Goal: Information Seeking & Learning: Learn about a topic

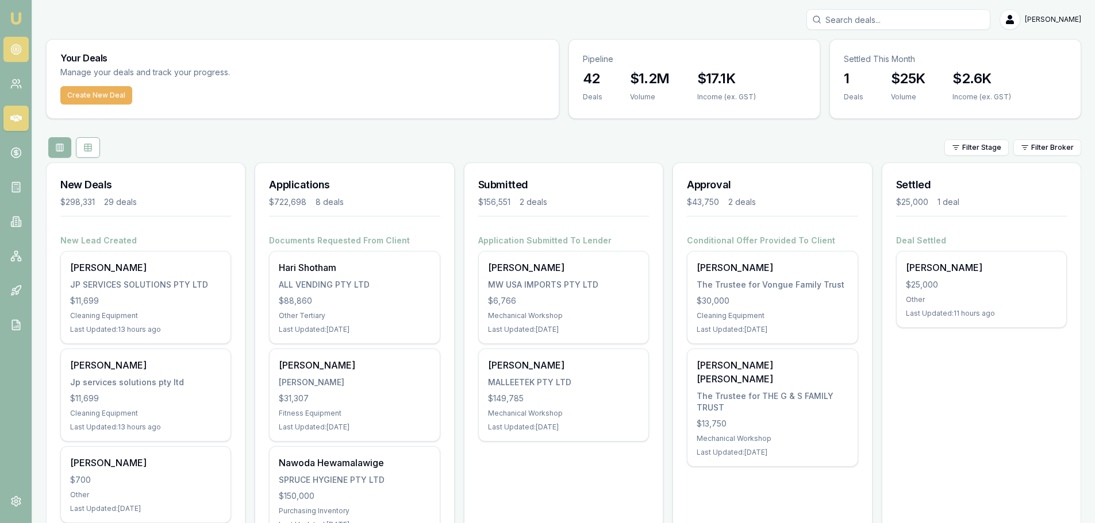
click at [15, 55] on link at bounding box center [15, 49] width 25 height 25
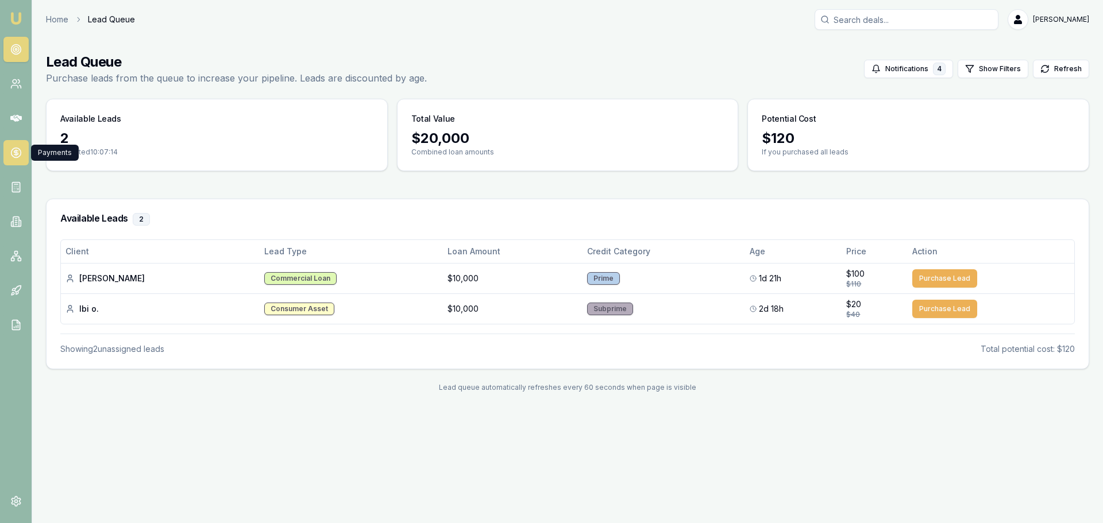
click at [14, 147] on icon at bounding box center [15, 152] width 11 height 11
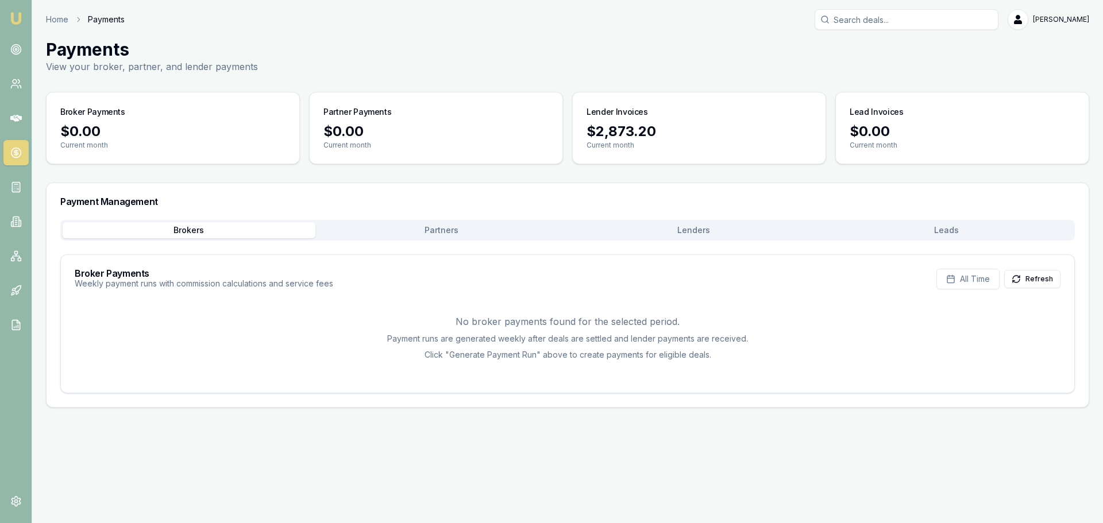
click at [688, 228] on button "Lenders" at bounding box center [694, 230] width 253 height 16
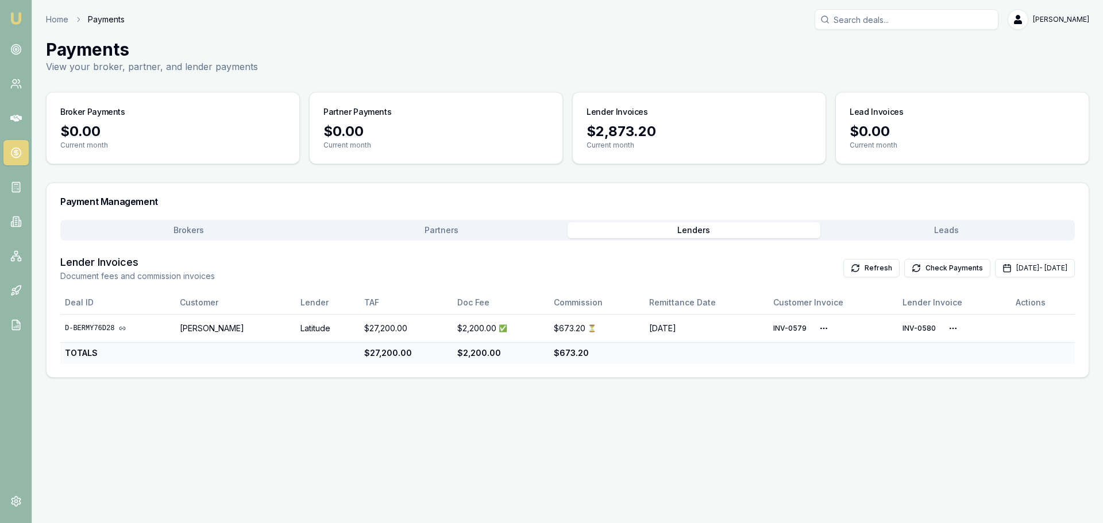
click at [450, 230] on button "Partners" at bounding box center [441, 230] width 253 height 16
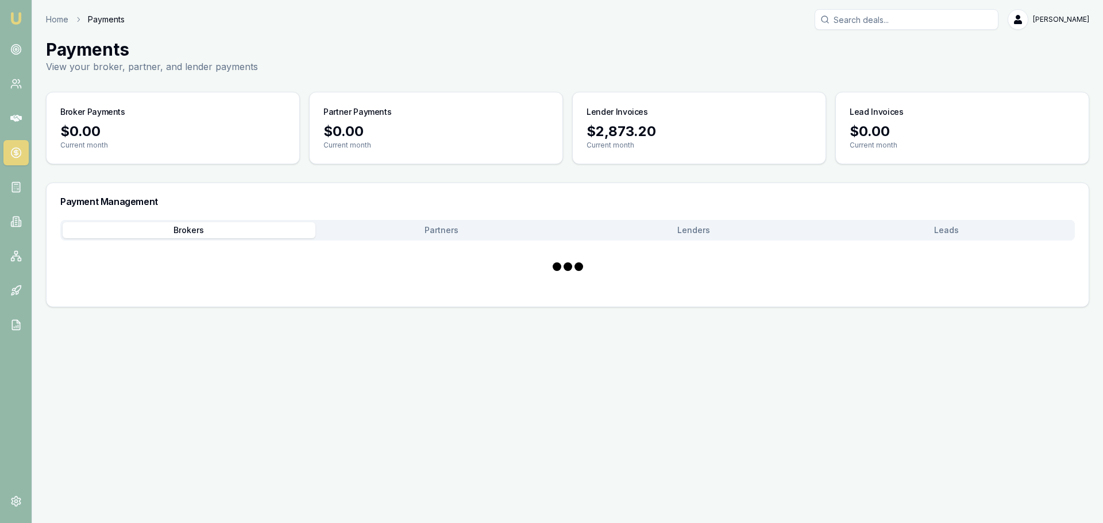
click at [195, 222] on button "Brokers" at bounding box center [189, 230] width 253 height 16
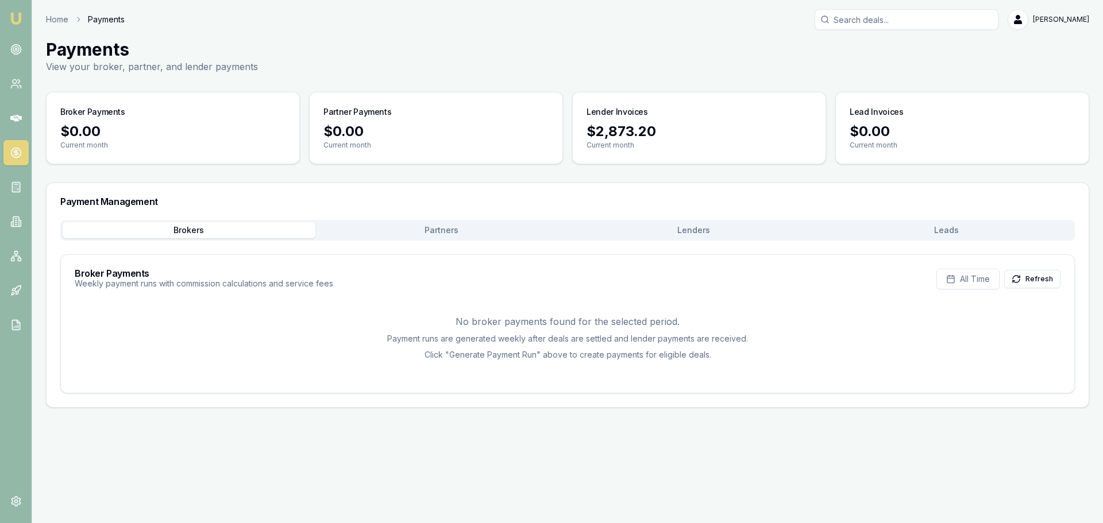
click at [912, 231] on button "Leads" at bounding box center [946, 230] width 253 height 16
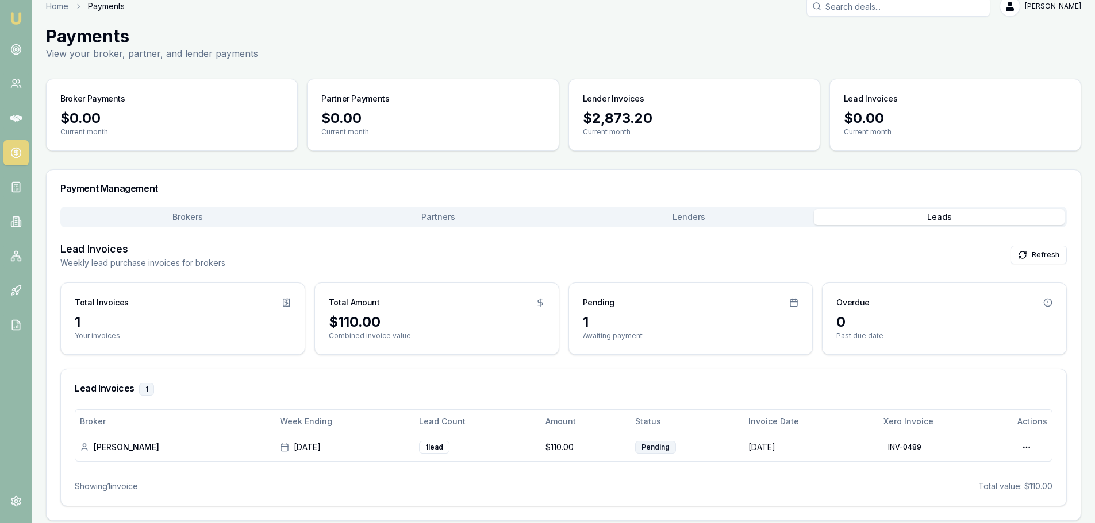
scroll to position [20, 0]
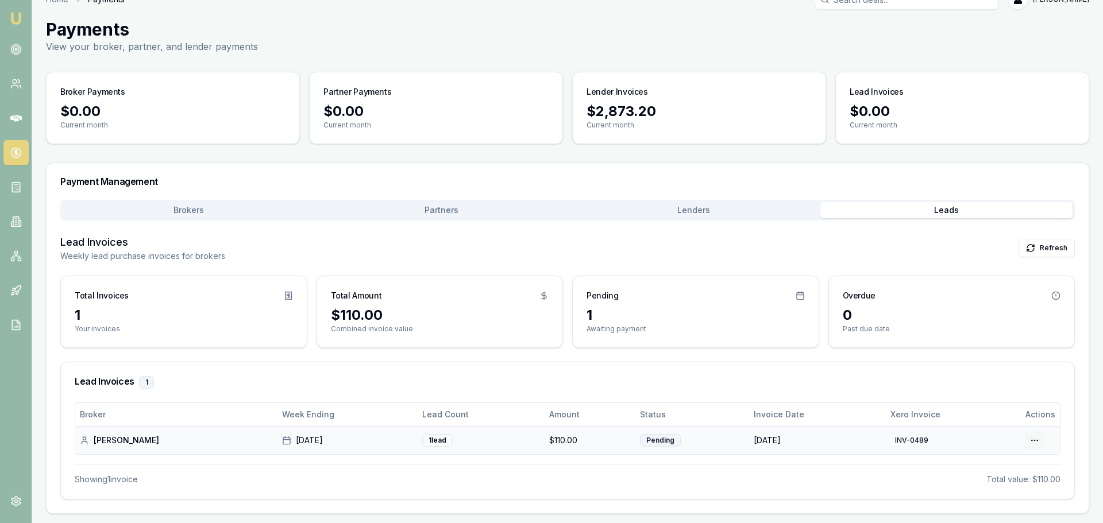
click at [1026, 438] on html "Emu Broker Home Payments [PERSON_NAME] Toggle Menu Payments View your broker, p…" at bounding box center [551, 241] width 1103 height 523
click at [962, 381] on html "Emu Broker Home Payments [PERSON_NAME] Toggle Menu Payments View your broker, p…" at bounding box center [551, 241] width 1103 height 523
click at [324, 241] on div "Lead Invoices Weekly lead purchase invoices for brokers Refresh" at bounding box center [563, 248] width 1006 height 28
click at [20, 251] on icon at bounding box center [15, 256] width 11 height 11
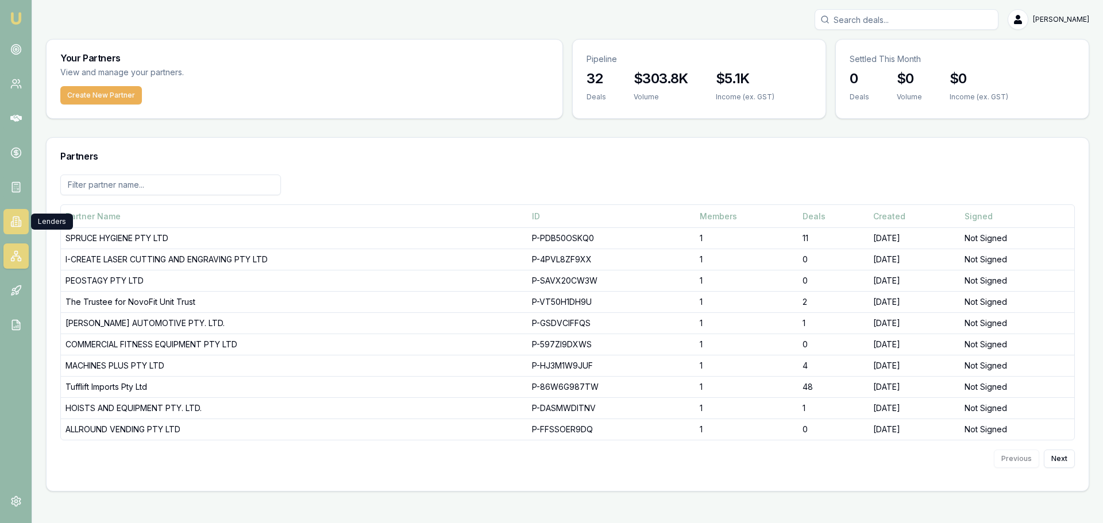
click at [13, 224] on icon at bounding box center [16, 222] width 6 height 10
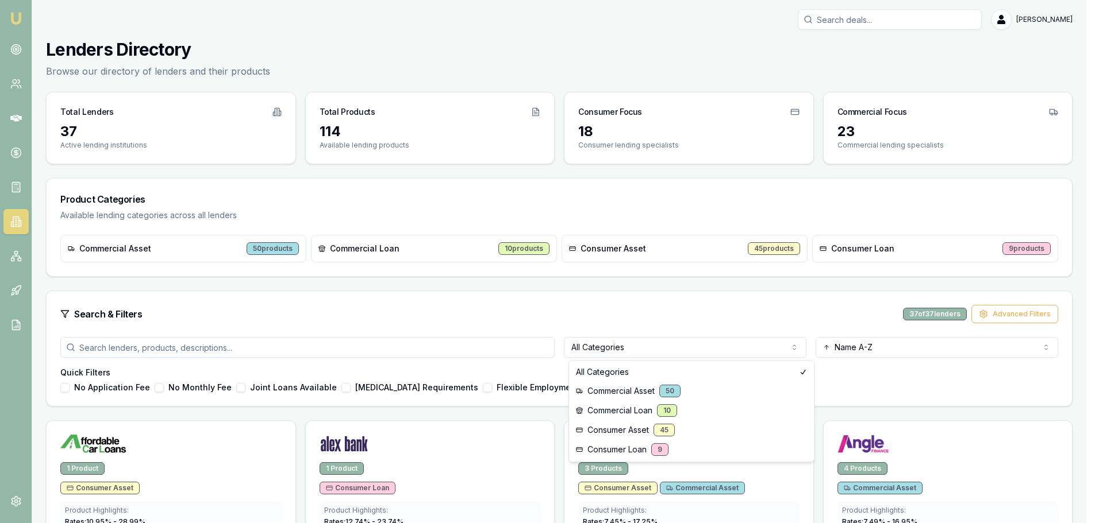
click at [611, 342] on html "Emu Broker [PERSON_NAME] Toggle Menu Lenders Directory Browse our directory of …" at bounding box center [547, 261] width 1095 height 523
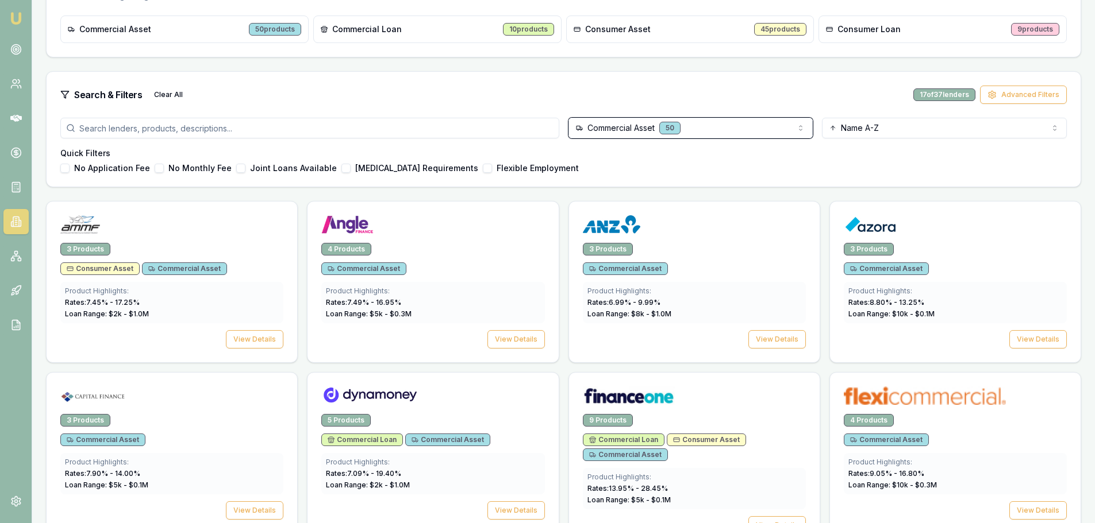
scroll to position [230, 0]
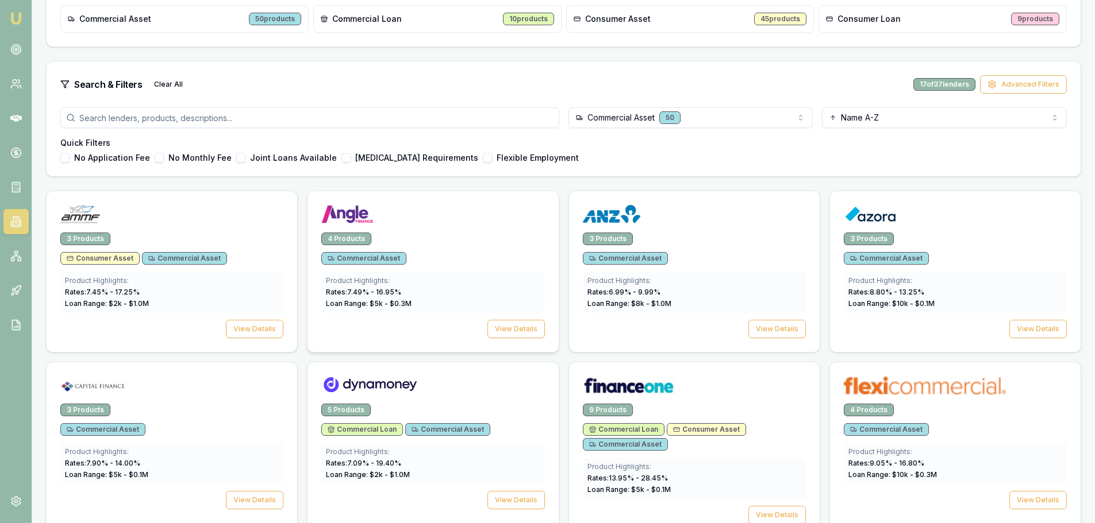
click at [339, 215] on img at bounding box center [347, 214] width 52 height 18
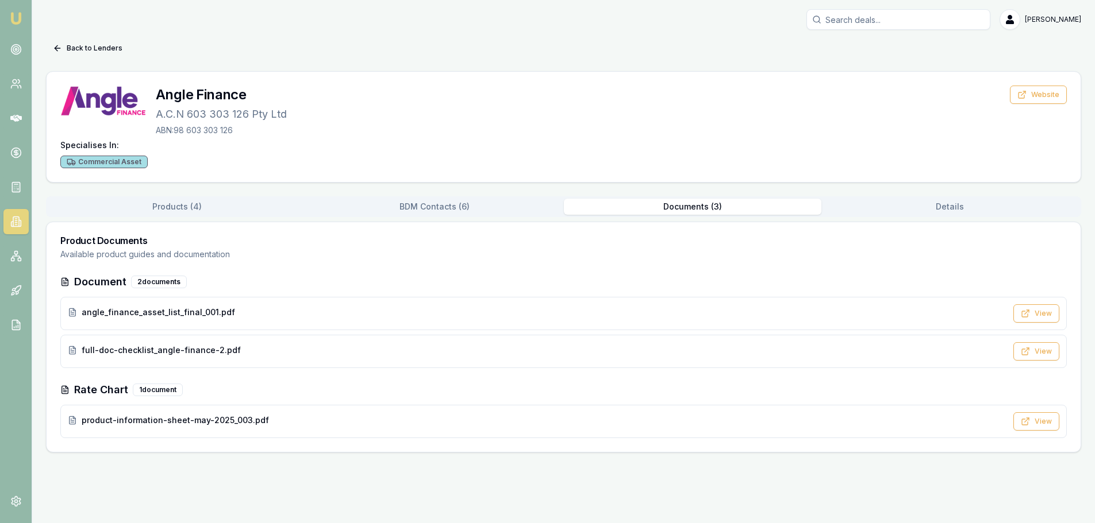
click at [679, 207] on button "Documents ( 3 )" at bounding box center [692, 207] width 257 height 16
click at [136, 418] on span "product-information-sheet-may-2025_003.pdf" at bounding box center [175, 420] width 187 height 11
click at [9, 222] on link at bounding box center [15, 221] width 25 height 25
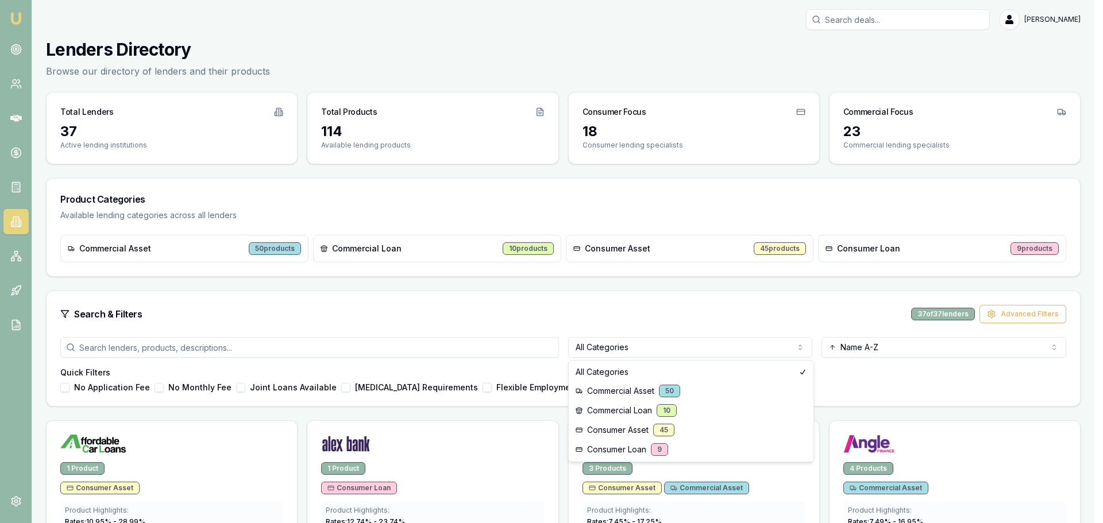
click at [668, 342] on html "Emu Broker [PERSON_NAME] Toggle Menu Lenders Directory Browse our directory of …" at bounding box center [551, 261] width 1103 height 523
drag, startPoint x: 626, startPoint y: 444, endPoint x: 626, endPoint y: 413, distance: 31.0
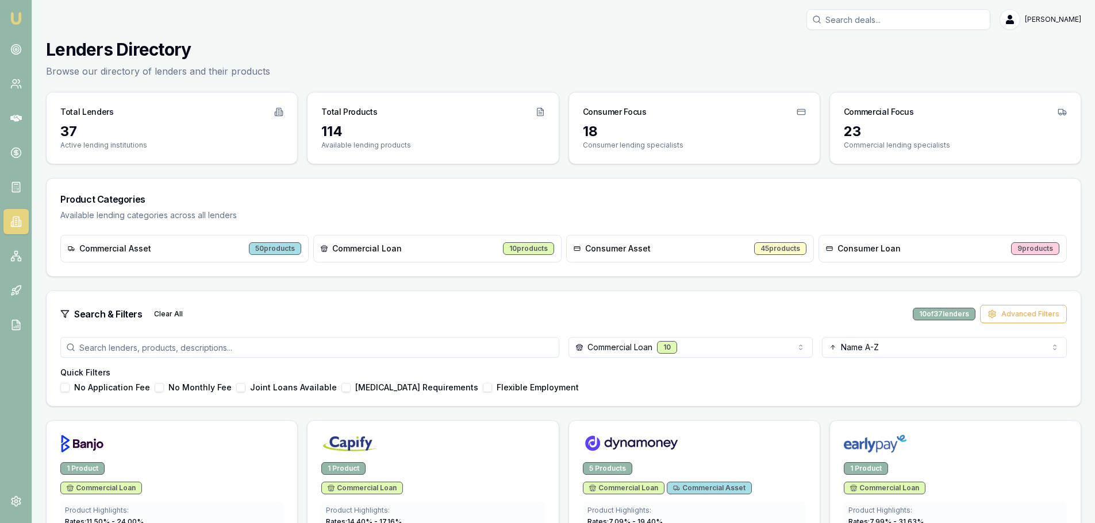
click at [627, 365] on div "Commercial Loan 10 Name A-Z Quick Filters No Application Fee No Monthly Fee Joi…" at bounding box center [564, 371] width 1034 height 69
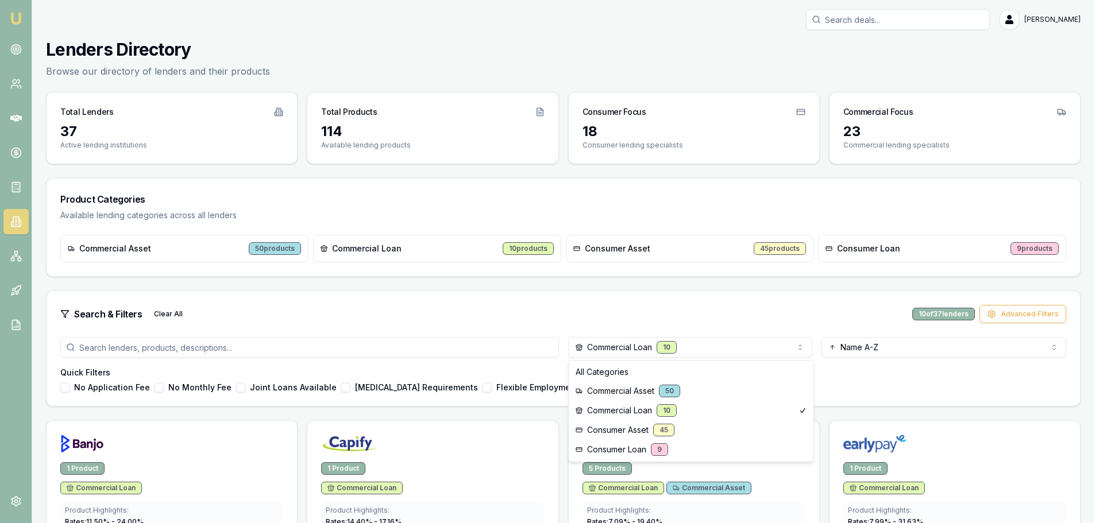
click at [627, 347] on html "Emu Broker [PERSON_NAME] Toggle Menu Lenders Directory Browse our directory of …" at bounding box center [551, 261] width 1103 height 523
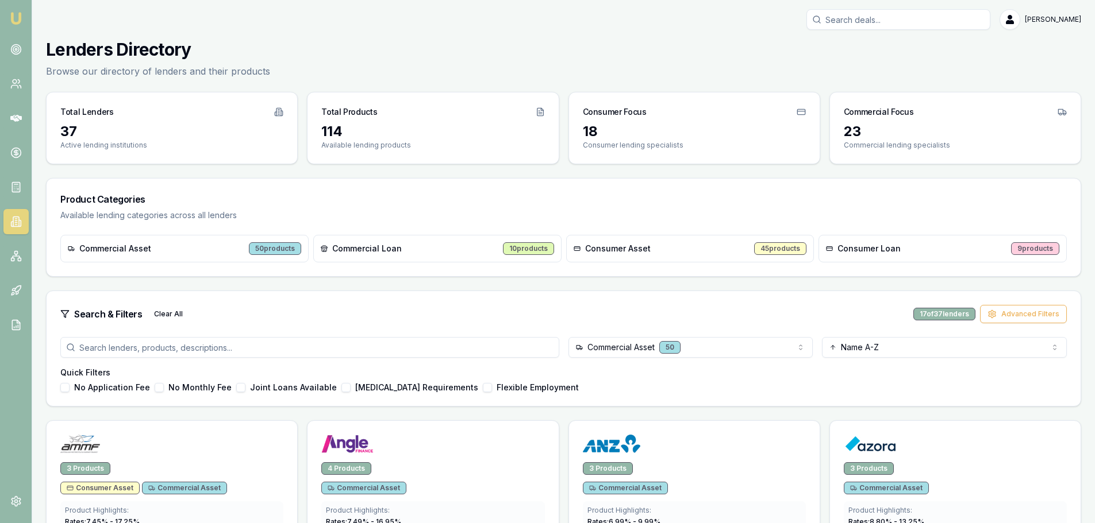
click at [620, 385] on div "No Application Fee No Monthly Fee Joint Loans Available [MEDICAL_DATA] Requirem…" at bounding box center [563, 387] width 1006 height 9
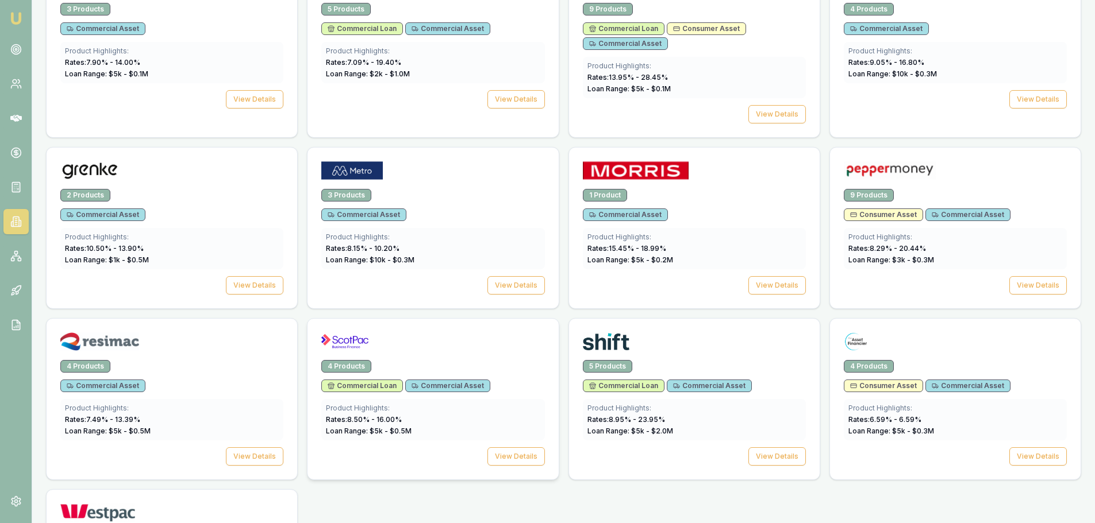
scroll to position [632, 0]
click at [109, 337] on img at bounding box center [99, 341] width 79 height 18
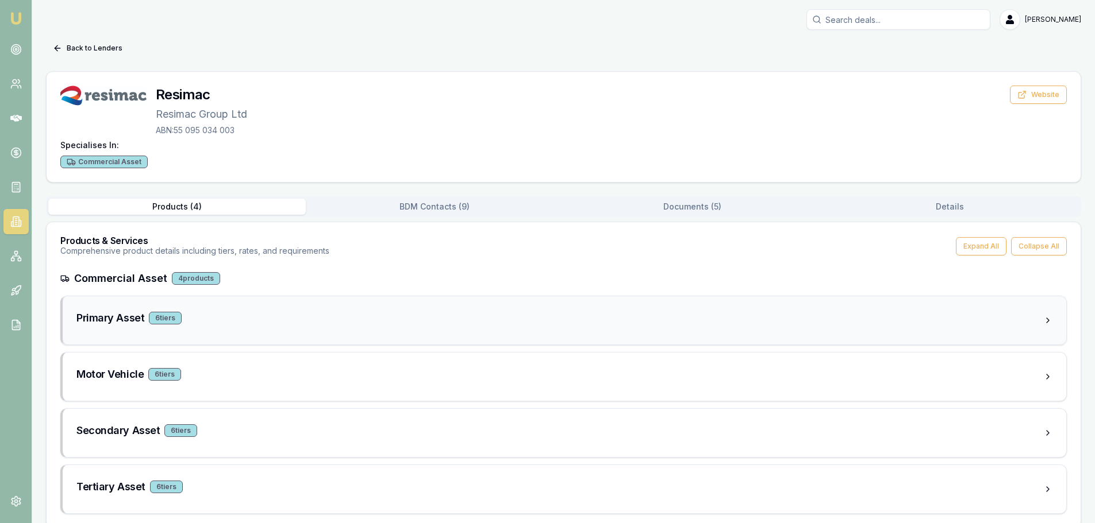
click at [111, 328] on div "Primary Asset 6 tier s" at bounding box center [559, 320] width 966 height 21
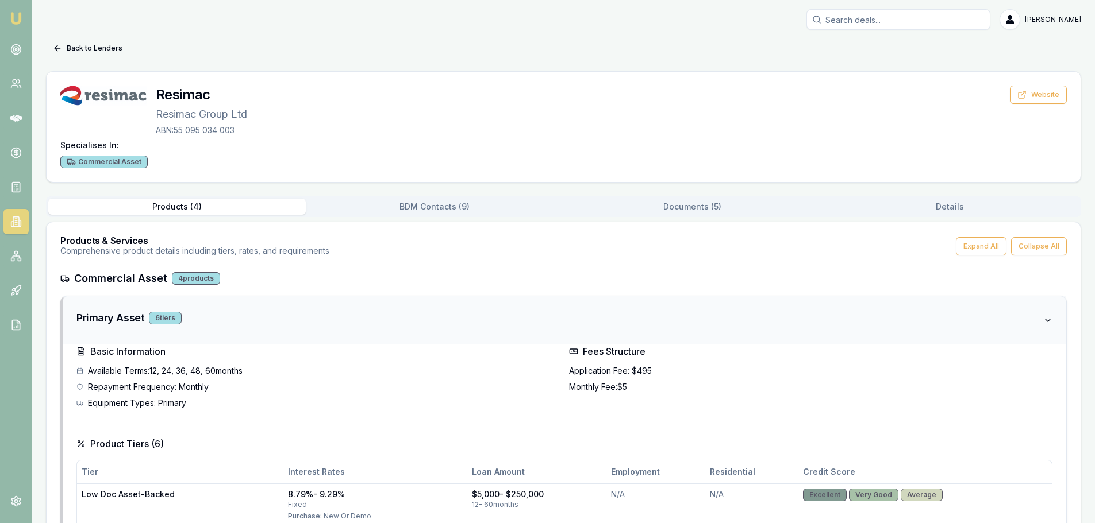
click at [116, 328] on div "Primary Asset 6 tier s" at bounding box center [559, 320] width 966 height 21
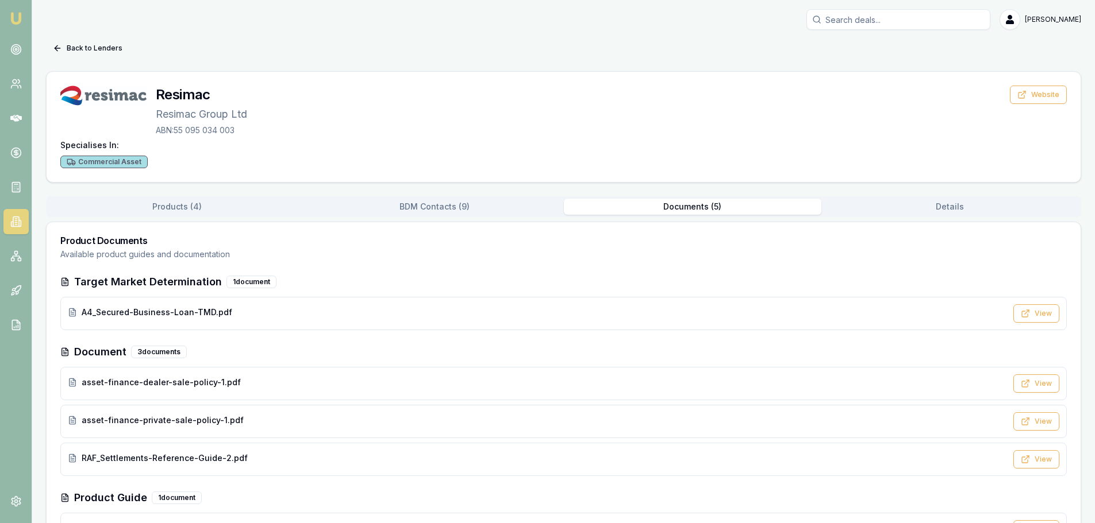
click at [693, 207] on button "Documents ( 5 )" at bounding box center [692, 207] width 257 height 16
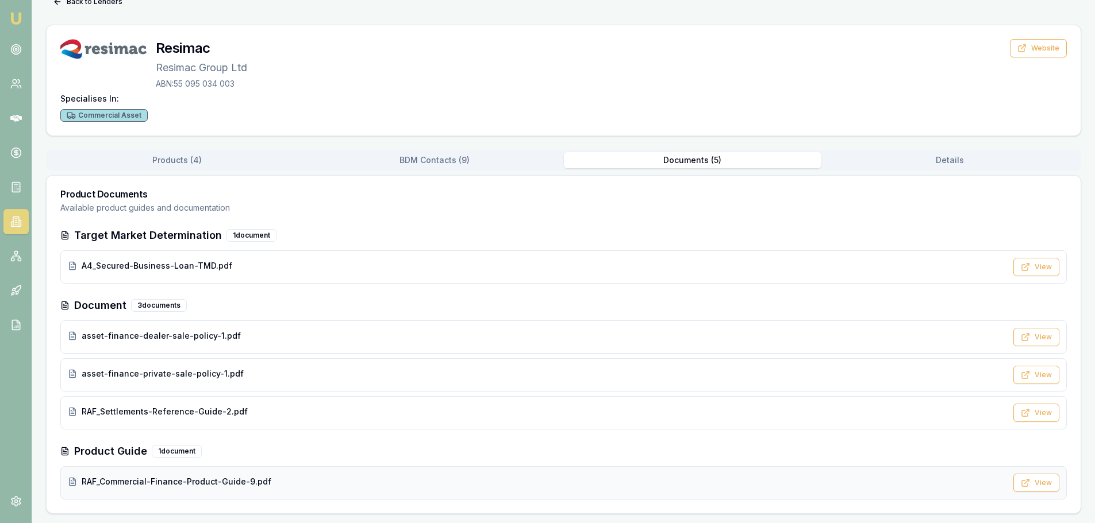
click at [146, 487] on span "RAF_Commercial-Finance-Product-Guide-9.pdf" at bounding box center [177, 481] width 190 height 11
click at [19, 227] on icon at bounding box center [20, 224] width 2 height 6
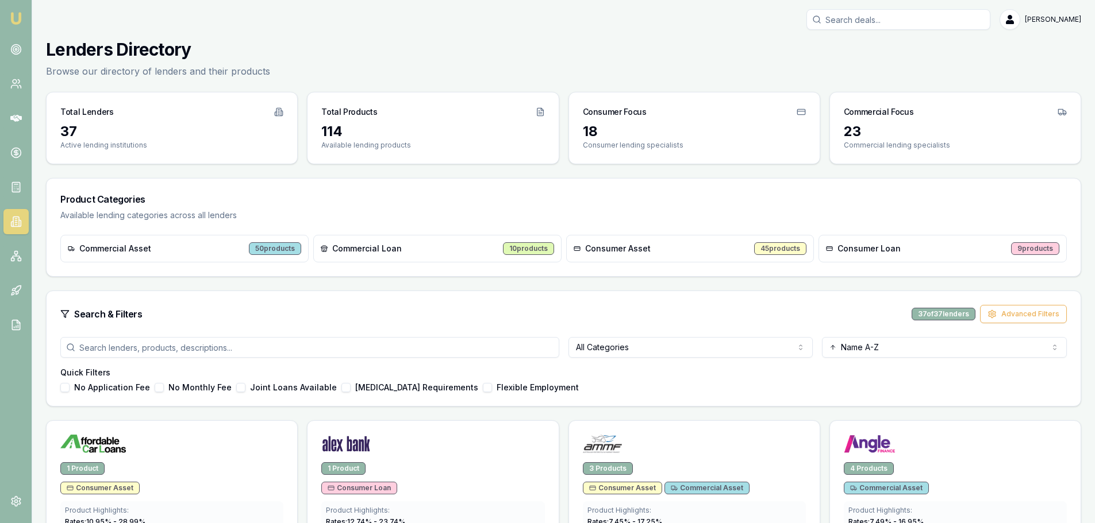
click at [662, 349] on html "Emu Broker [PERSON_NAME] Toggle Menu Lenders Directory Browse our directory of …" at bounding box center [547, 261] width 1095 height 523
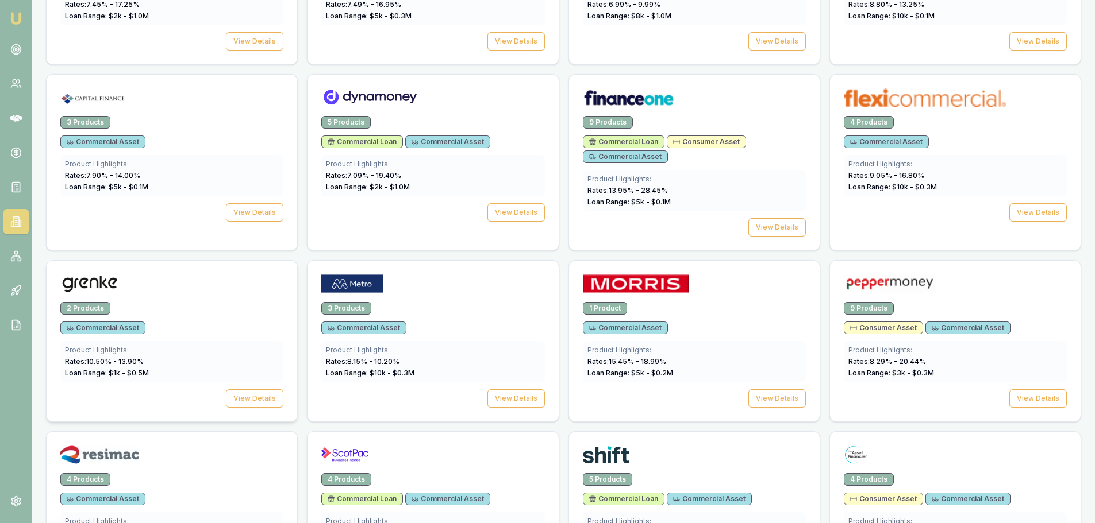
scroll to position [517, 0]
click at [878, 176] on span "Rates: 9.05 % - 16.80 %" at bounding box center [886, 176] width 76 height 9
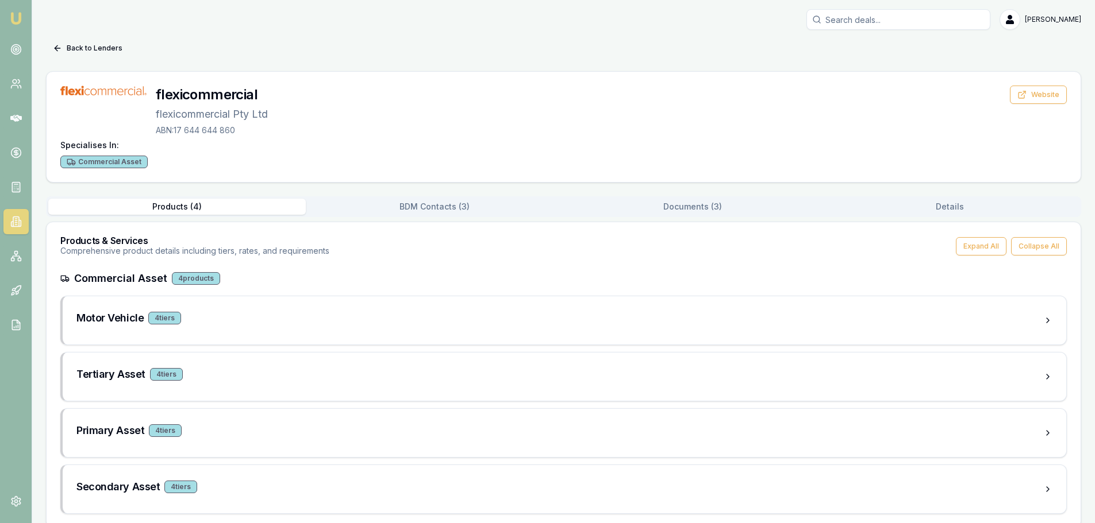
click at [664, 212] on button "Documents ( 3 )" at bounding box center [692, 207] width 257 height 16
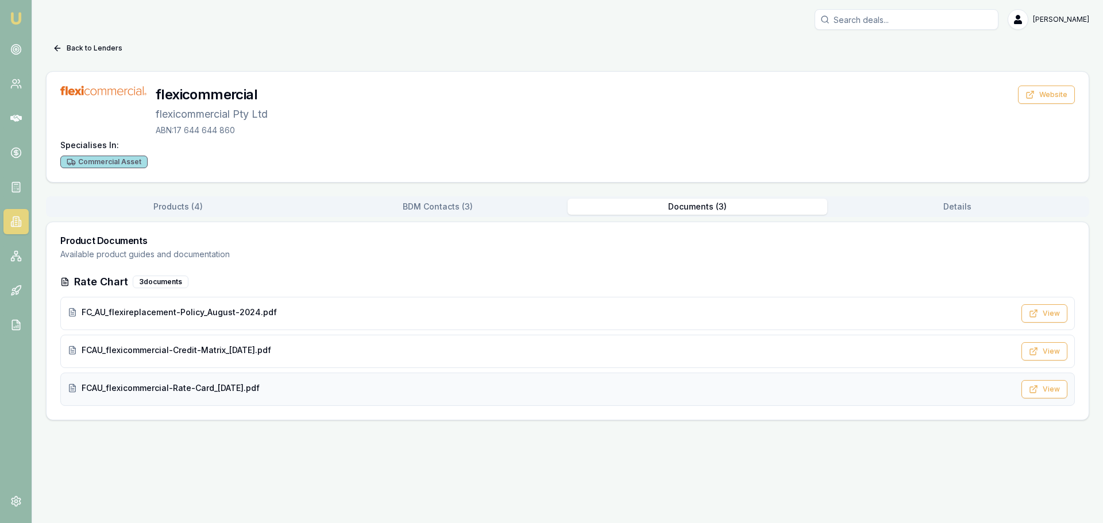
click at [124, 392] on span "FCAU_flexicommercial-Rate-Card_[DATE].pdf" at bounding box center [171, 388] width 178 height 11
